Goal: Find contact information: Find contact information

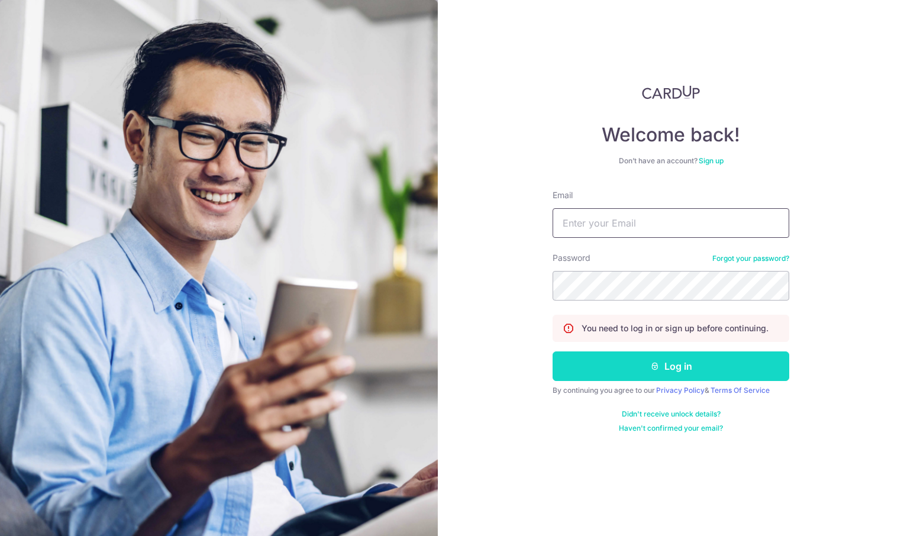
type input "[EMAIL_ADDRESS][DOMAIN_NAME]"
click at [665, 363] on button "Log in" at bounding box center [670, 366] width 237 height 30
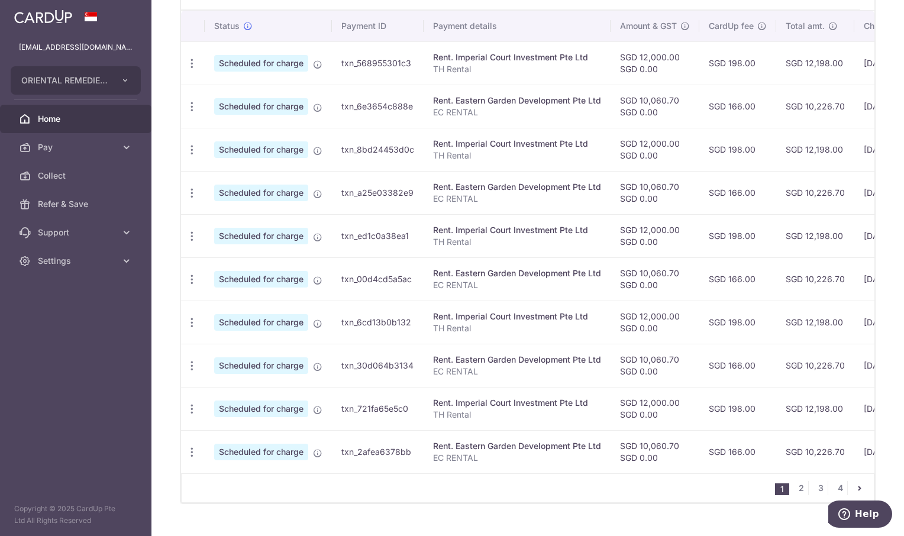
scroll to position [384, 0]
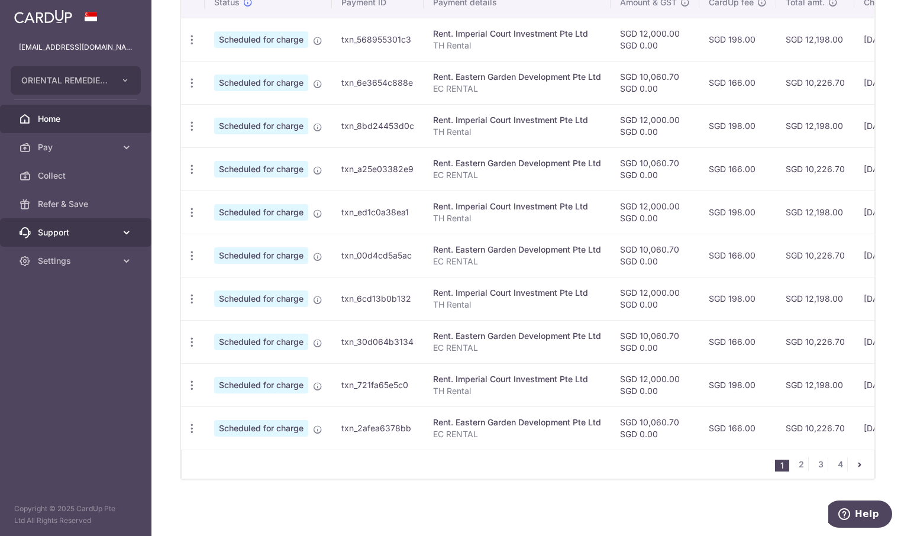
click at [60, 233] on span "Support" at bounding box center [77, 233] width 78 height 12
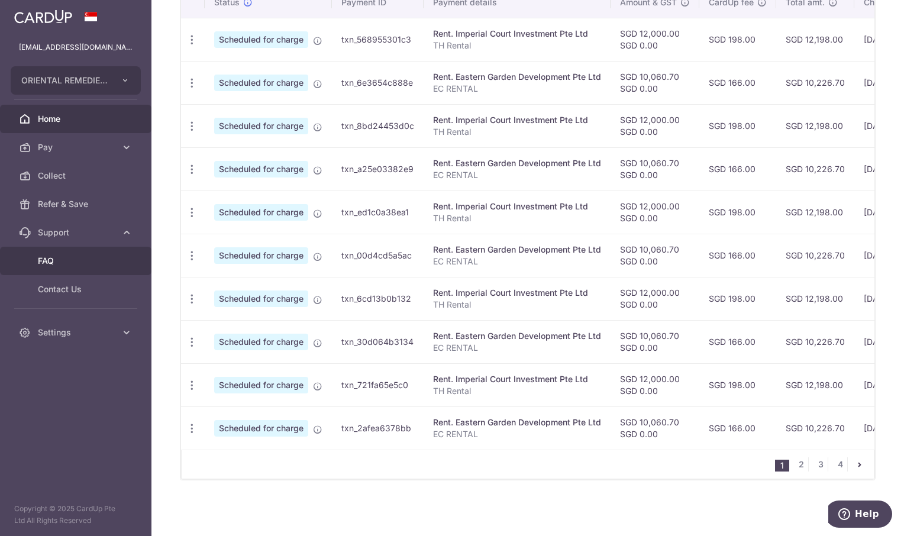
click at [53, 265] on span "FAQ" at bounding box center [77, 261] width 78 height 12
click at [68, 284] on span "Contact Us" at bounding box center [77, 289] width 78 height 12
click at [67, 296] on link "Contact Us" at bounding box center [75, 289] width 151 height 28
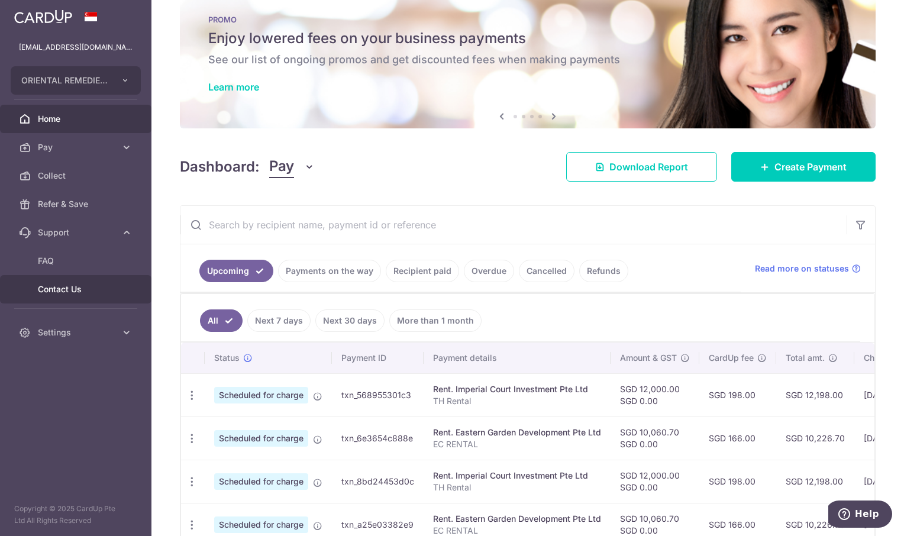
scroll to position [0, 0]
